Goal: Task Accomplishment & Management: Manage account settings

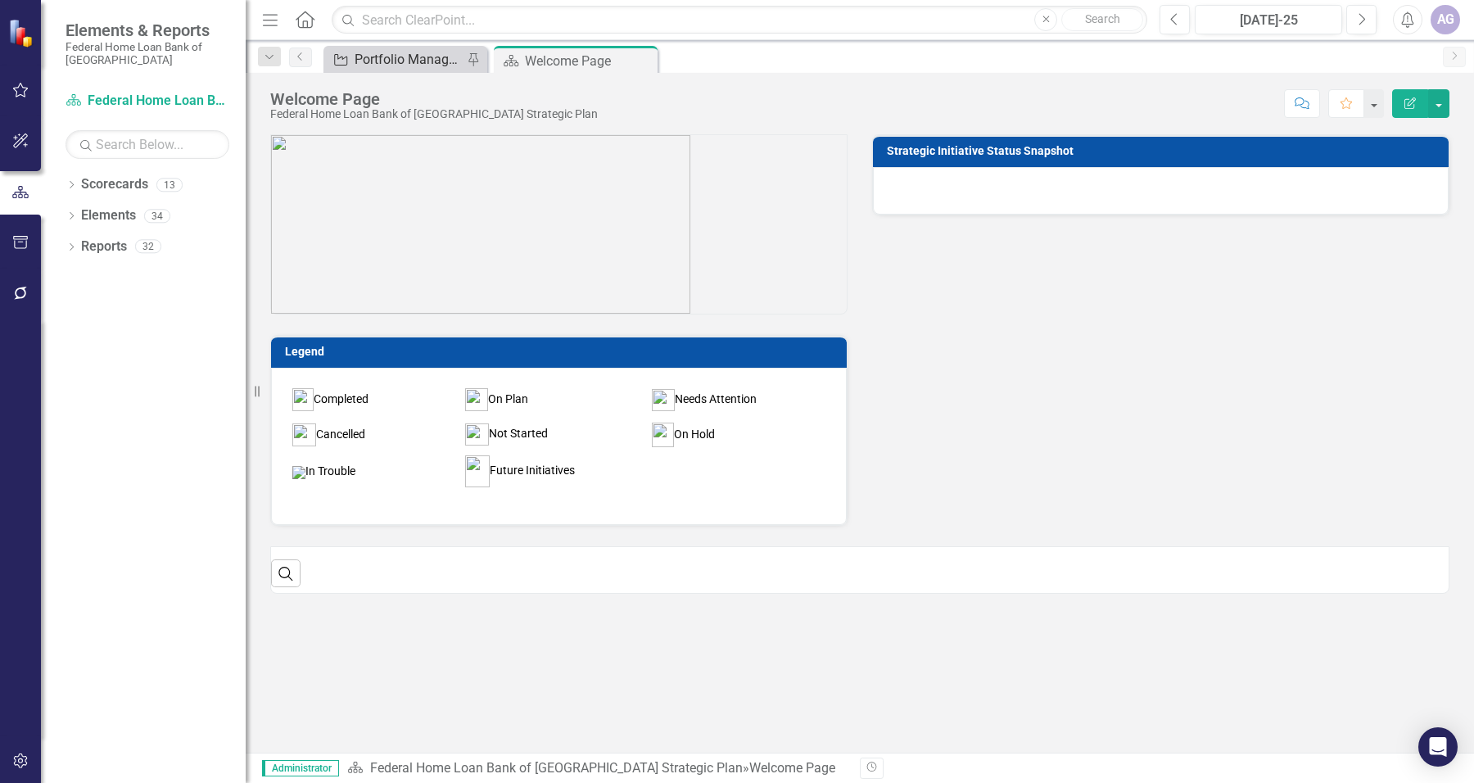
click at [420, 49] on div "Portfolio Management - Enhancing Revenue Streams (Buy/Sell)" at bounding box center [409, 59] width 108 height 20
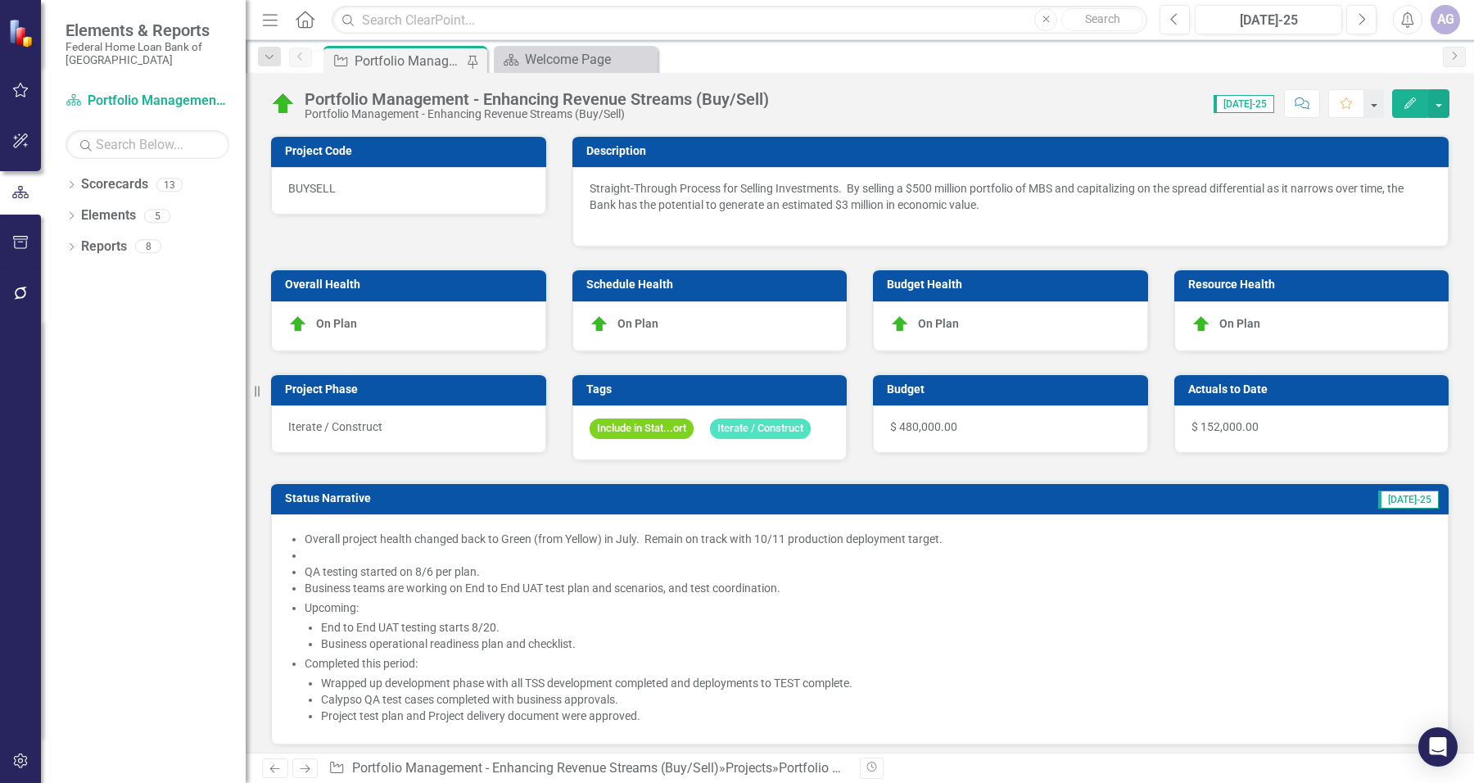
checkbox input "true"
click at [701, 580] on li "QA testing started on 8/6 per plan." at bounding box center [868, 571] width 1127 height 16
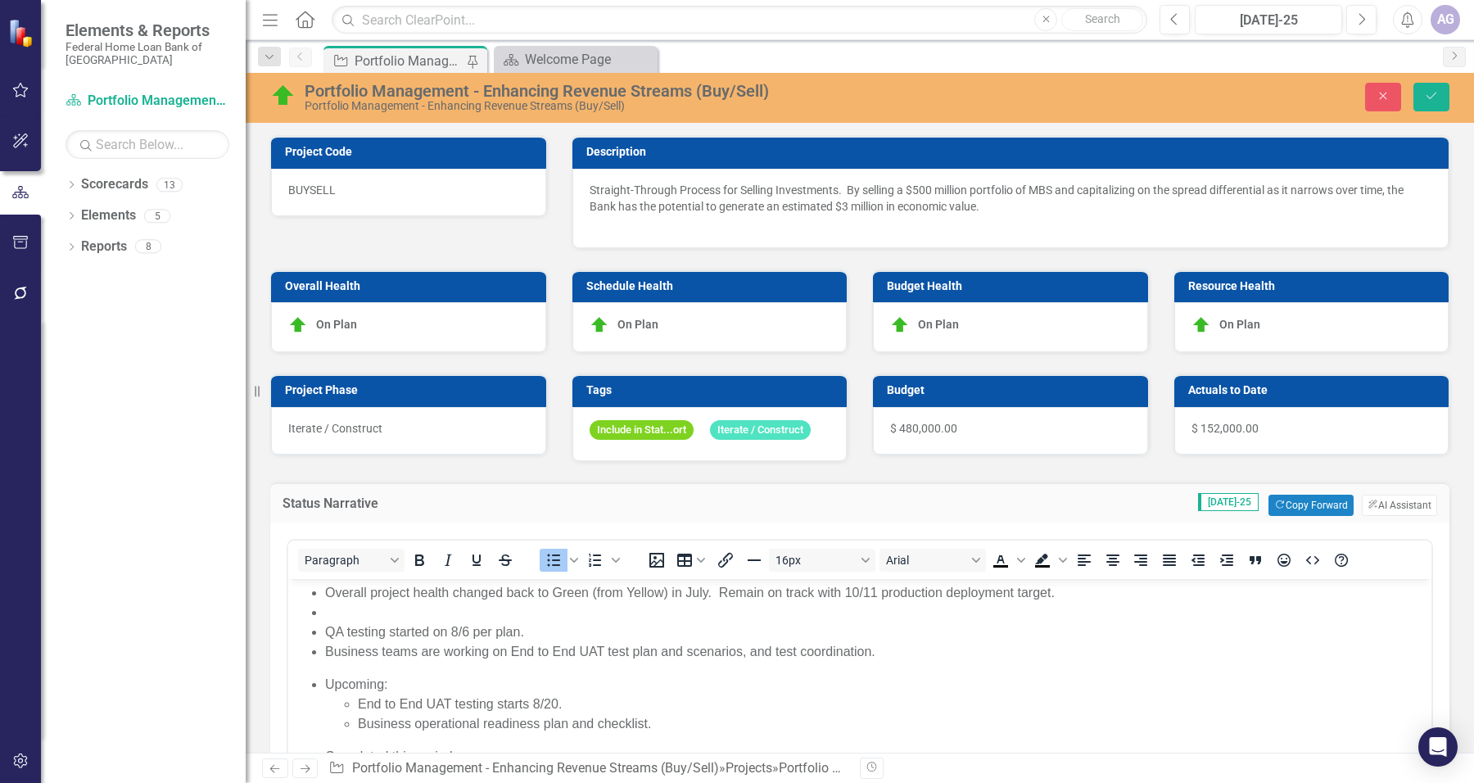
scroll to position [102, 0]
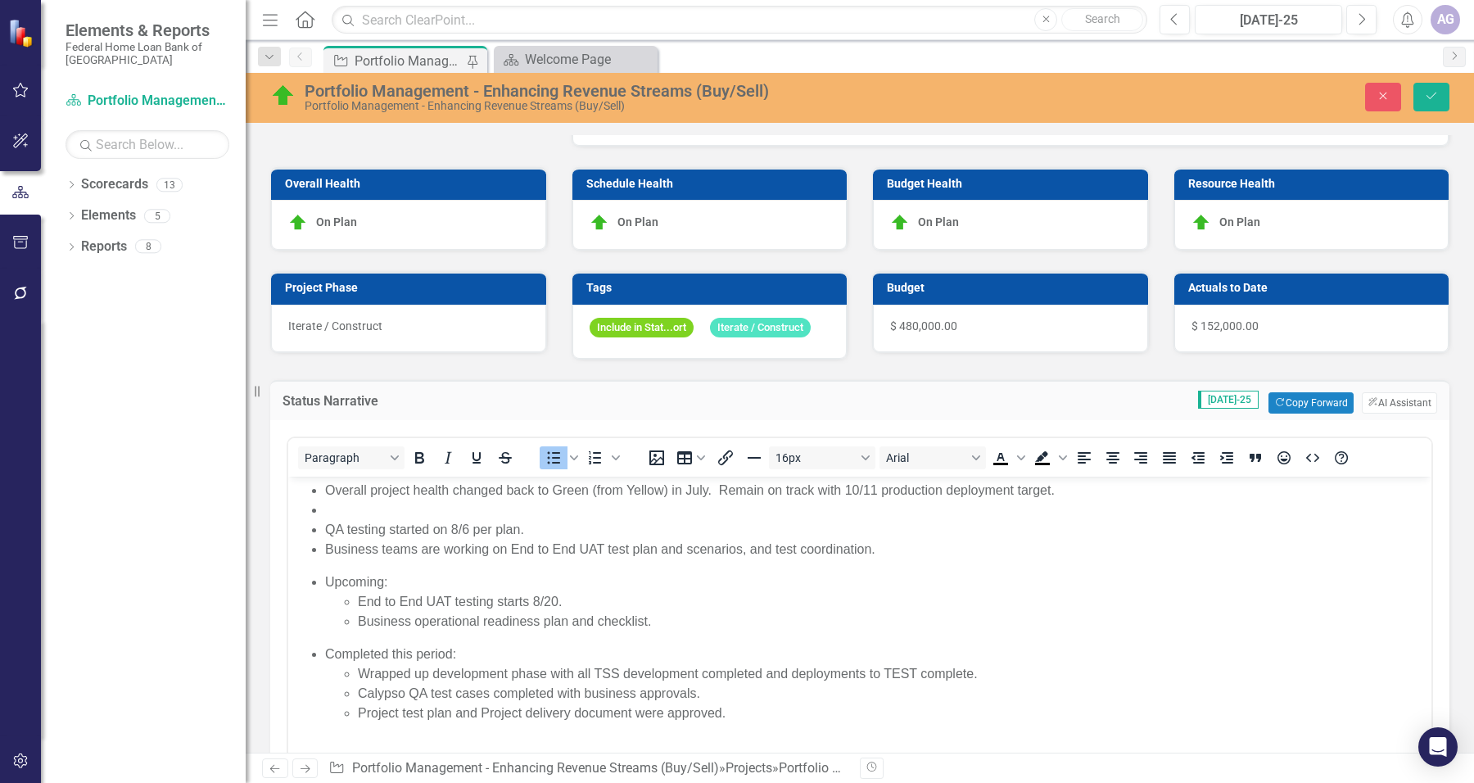
click at [672, 491] on li "Overall project health changed back to Green (from Yellow) in July. Remain on t…" at bounding box center [876, 491] width 1102 height 20
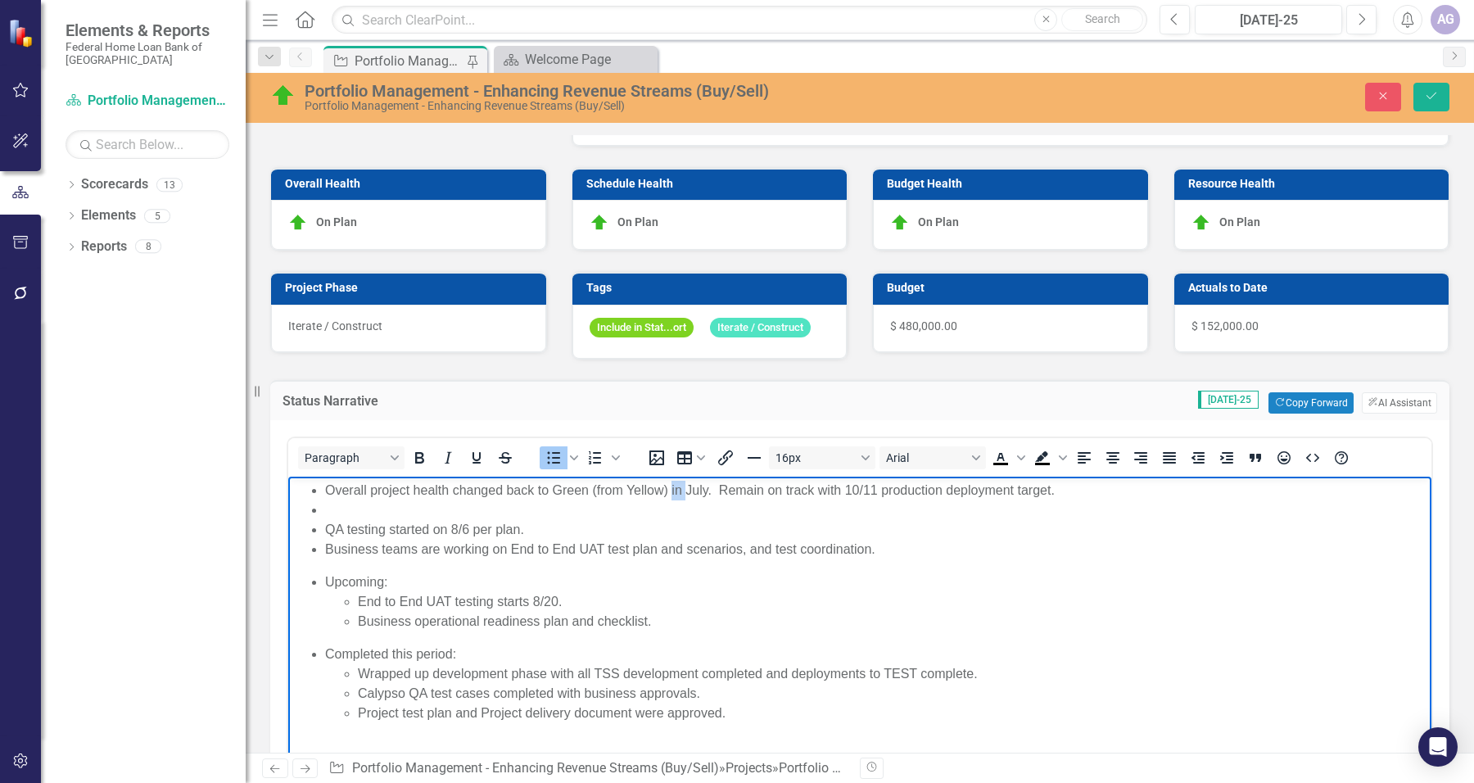
click at [672, 491] on li "Overall project health changed back to Green (from Yellow) in July. Remain on t…" at bounding box center [876, 491] width 1102 height 20
click at [1111, 497] on li "Overall project health changed back to Green (from Yellow) as of July. Remain o…" at bounding box center [876, 491] width 1102 height 20
click at [708, 620] on li "Business operational readiness plan and checklist." at bounding box center [893, 622] width 1070 height 20
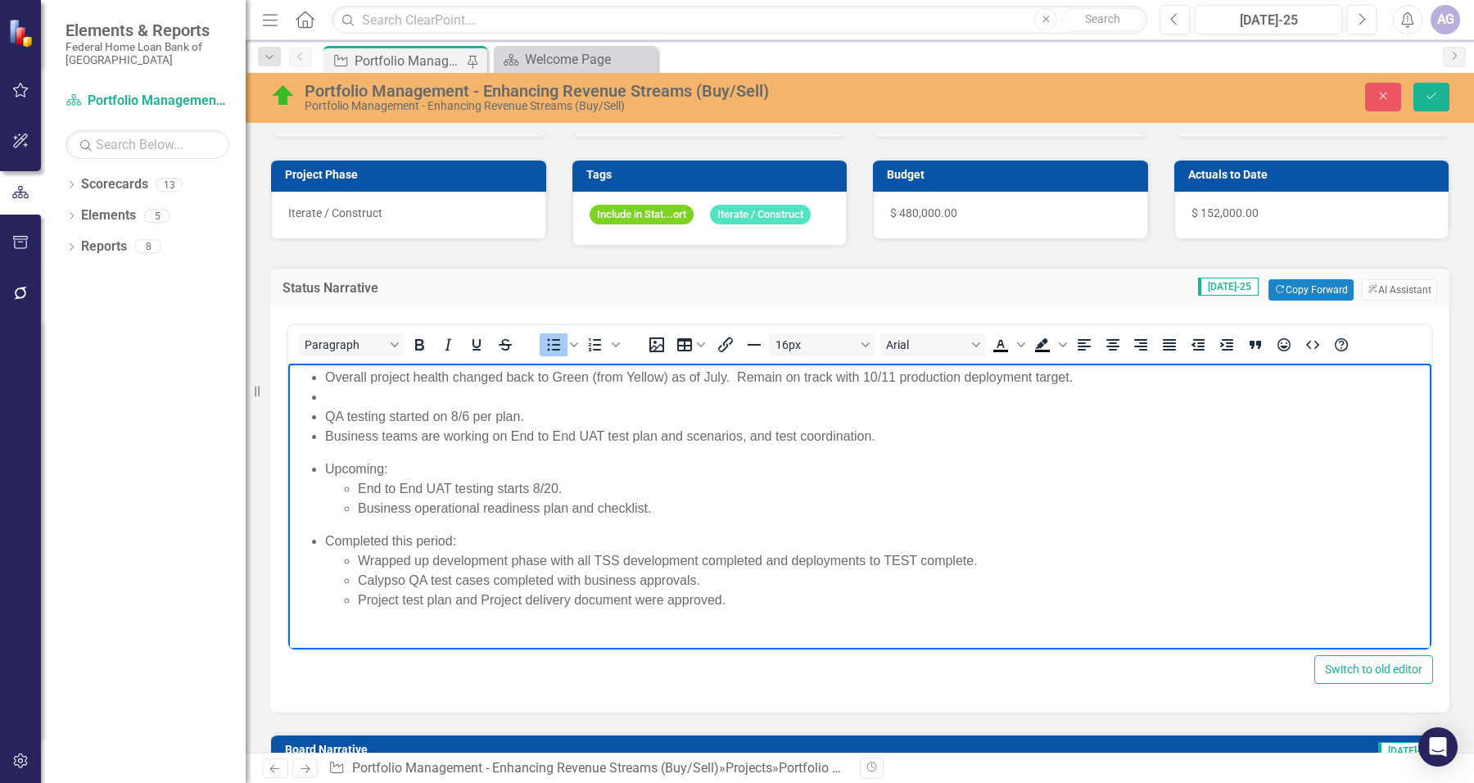
scroll to position [0, 0]
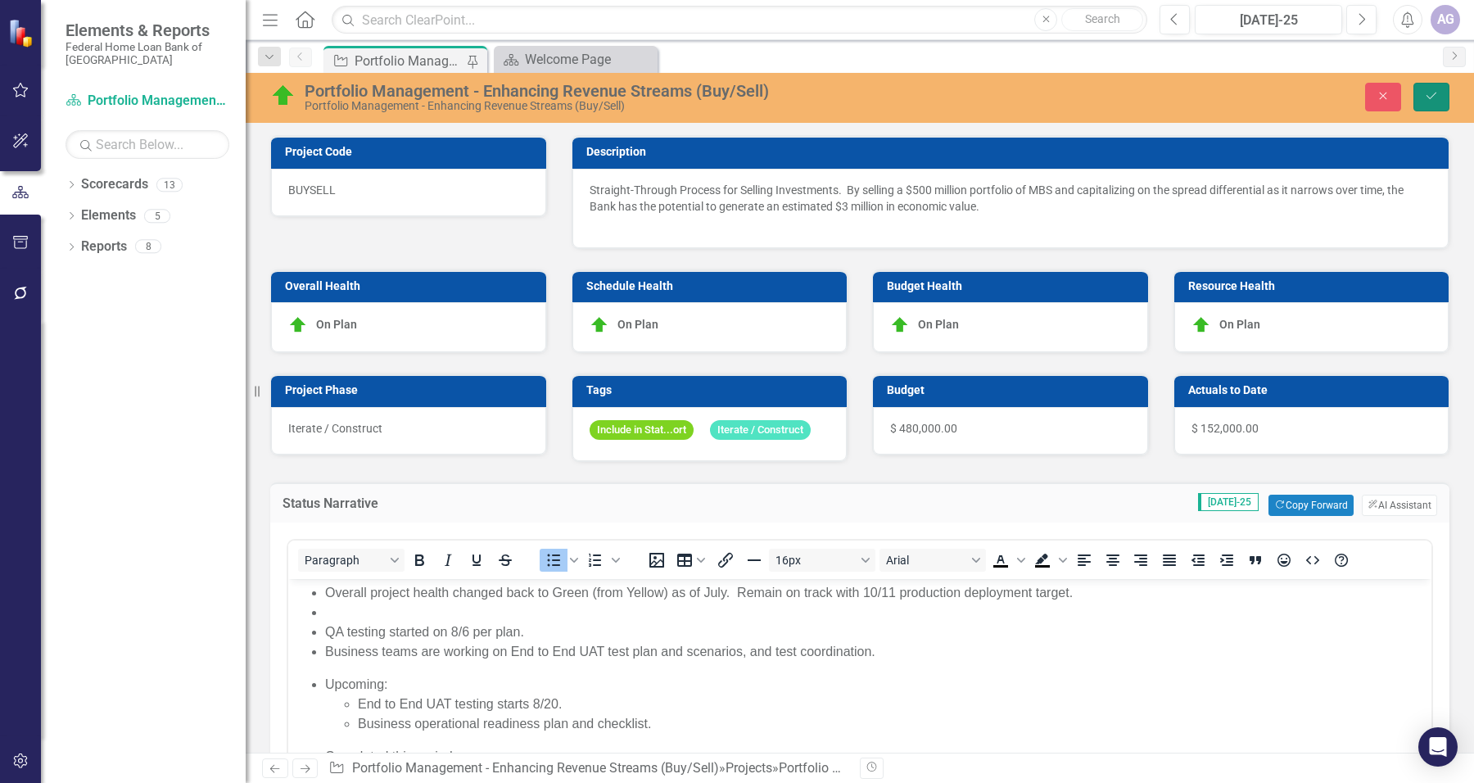
click at [1430, 94] on icon "Save" at bounding box center [1431, 95] width 15 height 11
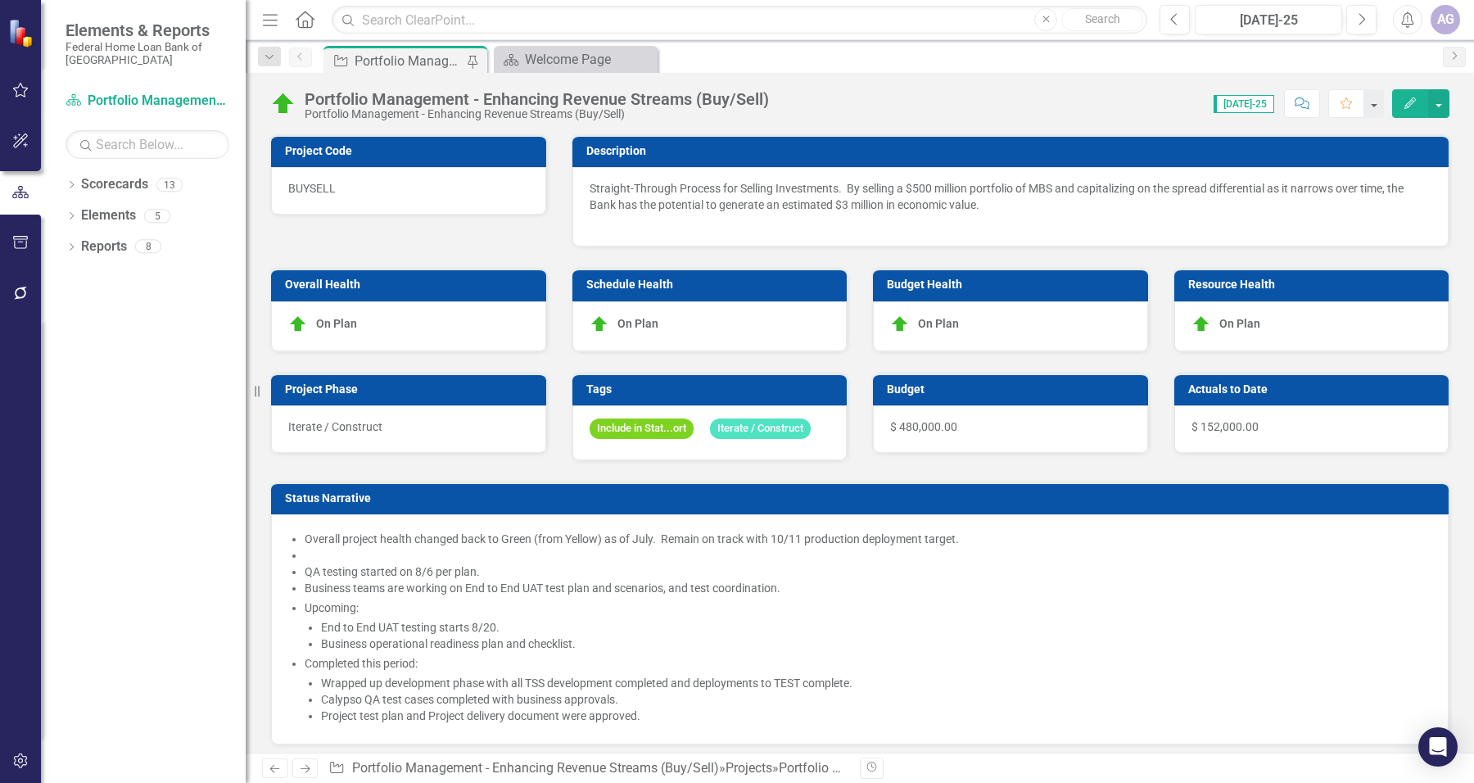
checkbox input "false"
checkbox input "true"
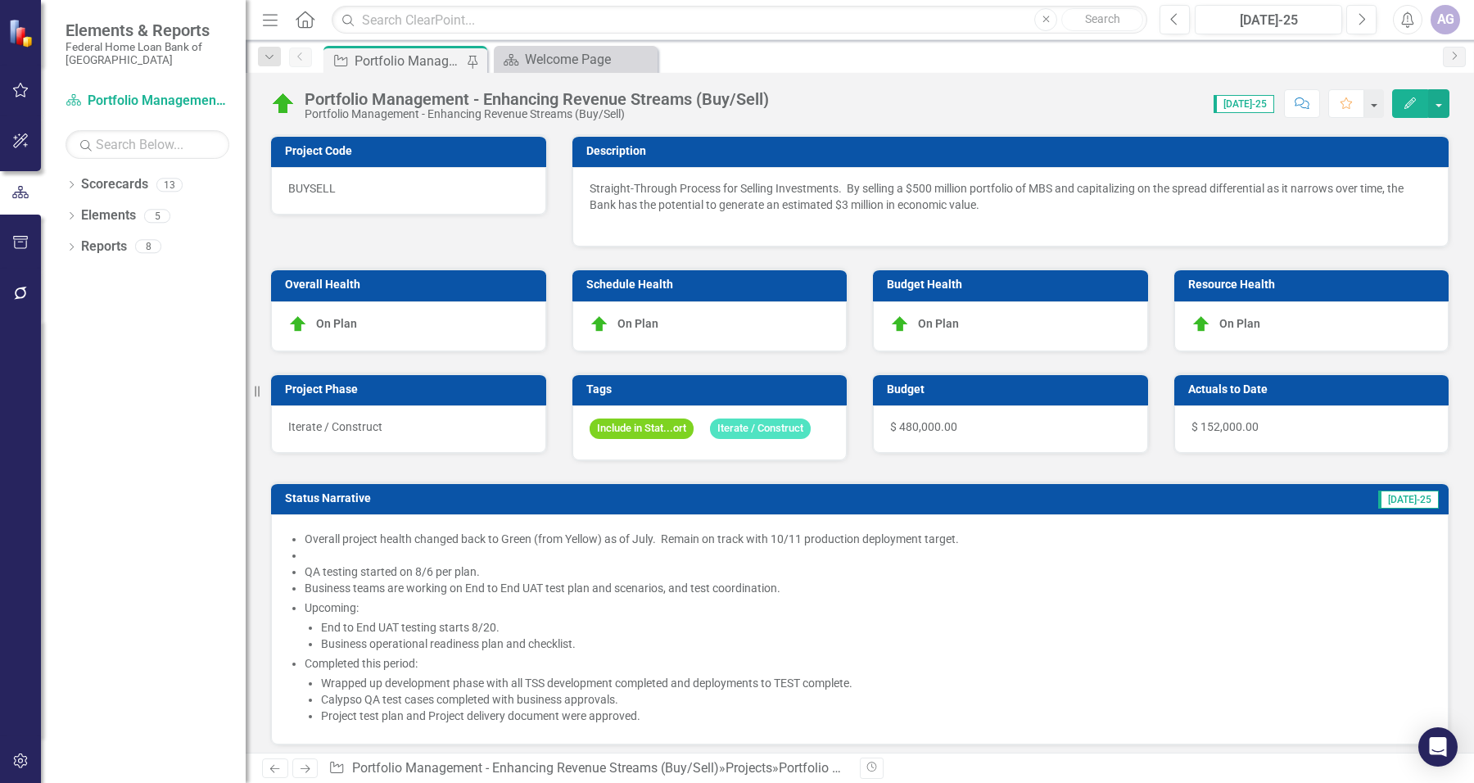
checkbox input "true"
click at [199, 453] on div "Dropdown Scorecards 13 Federal Home Loan Bank of [GEOGRAPHIC_DATA] Strategic Pl…" at bounding box center [143, 477] width 205 height 612
